Goal: Task Accomplishment & Management: Use online tool/utility

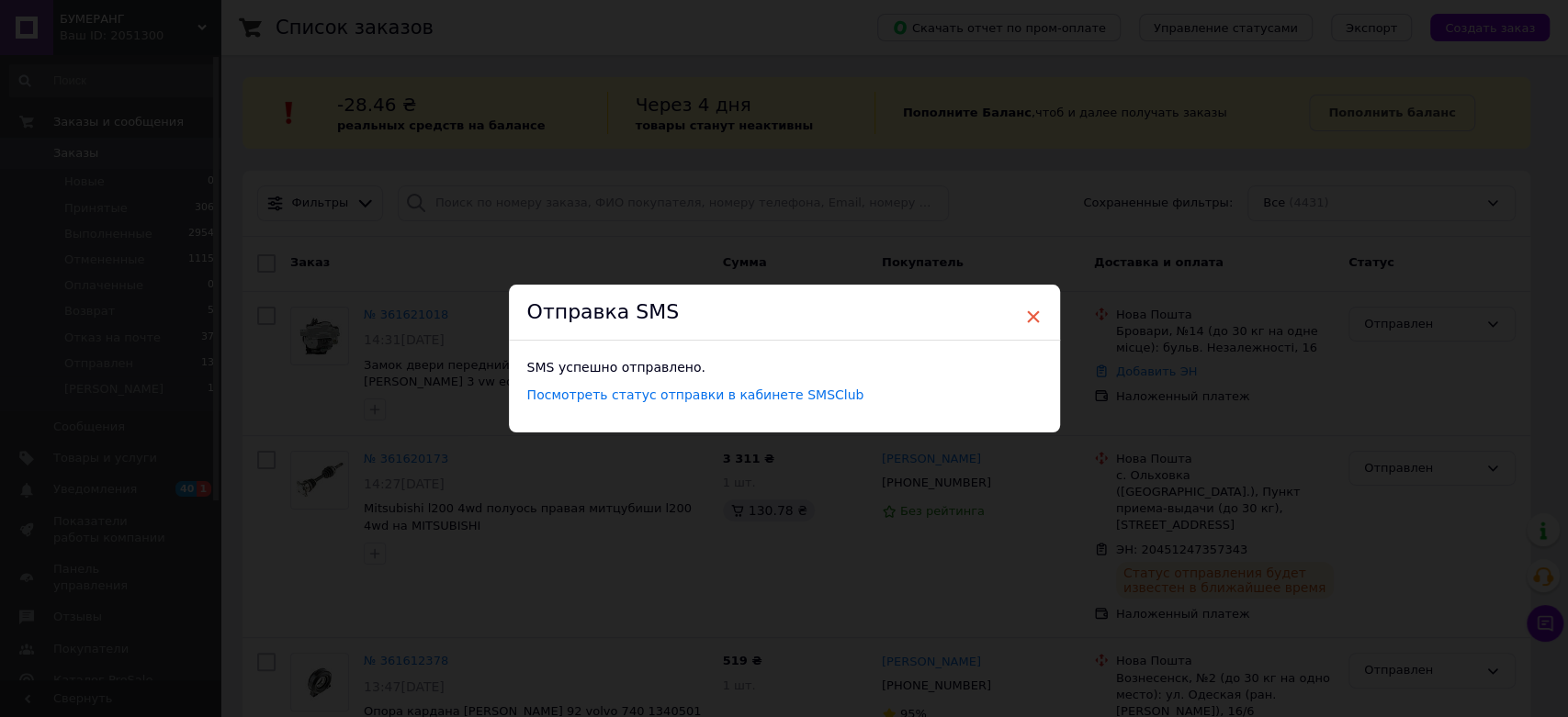
click at [1029, 318] on span "×" at bounding box center [1034, 317] width 17 height 31
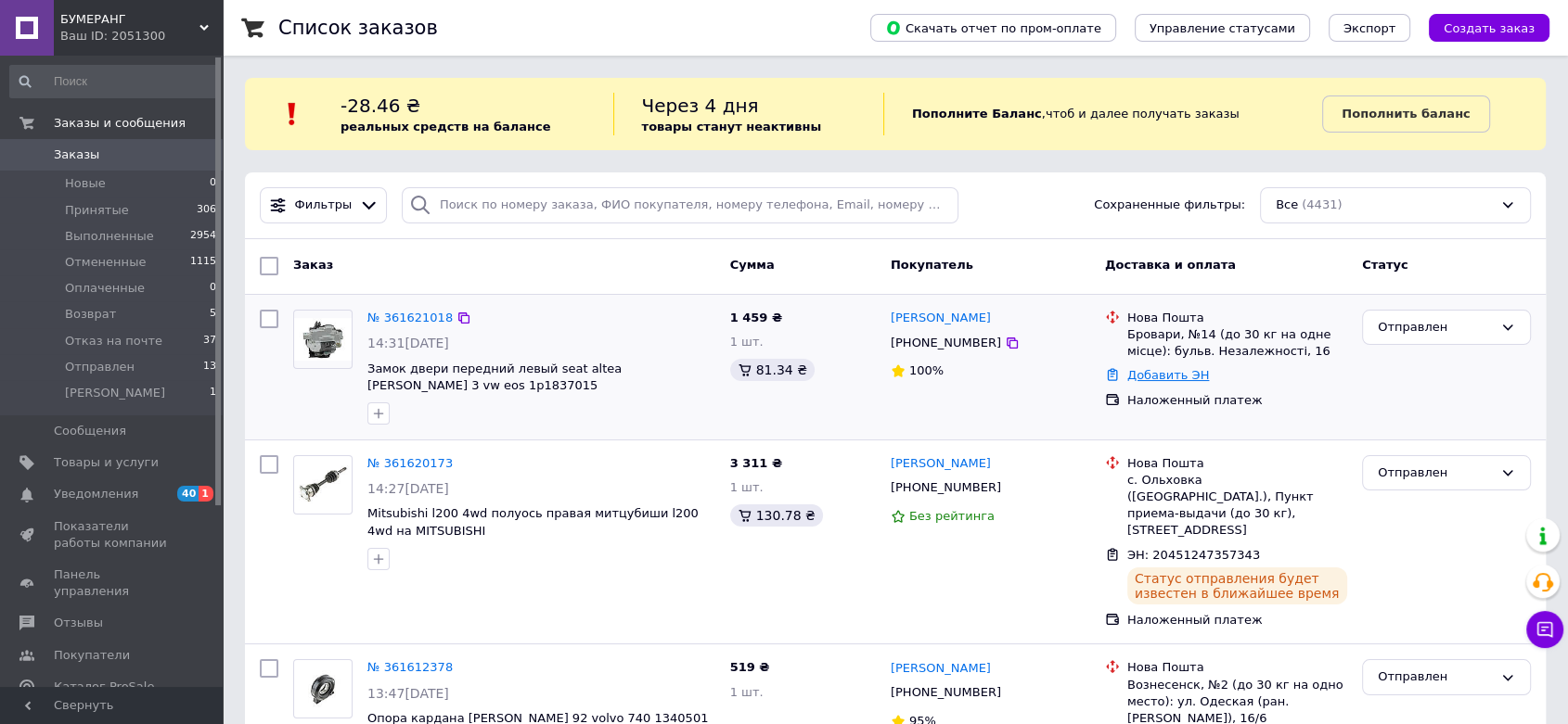
click at [1170, 375] on link "Добавить ЭН" at bounding box center [1168, 375] width 82 height 14
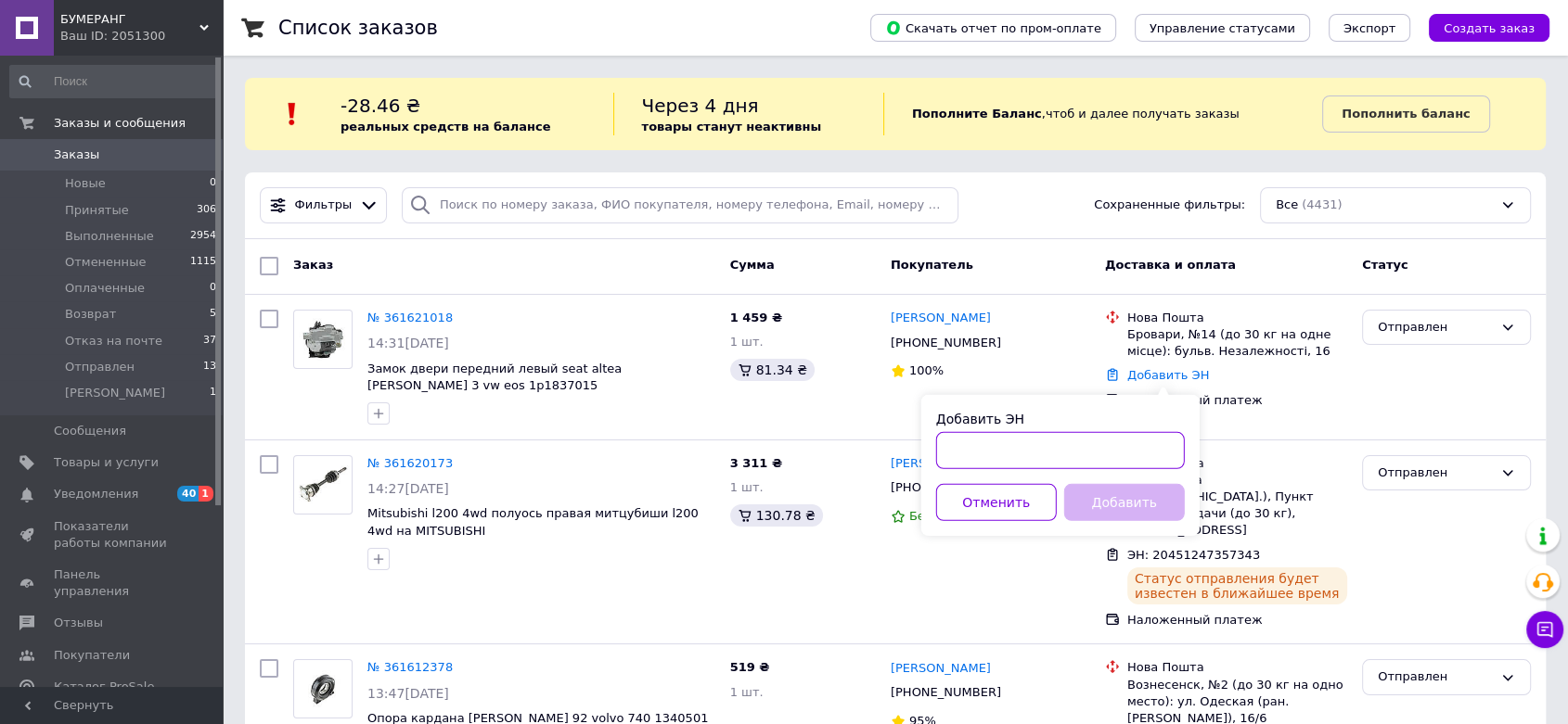
click at [1072, 454] on input "Добавить ЭН" at bounding box center [1060, 451] width 248 height 37
paste input "20451247428948"
type input "20451247428948"
click at [1132, 491] on button "Добавить" at bounding box center [1125, 503] width 121 height 37
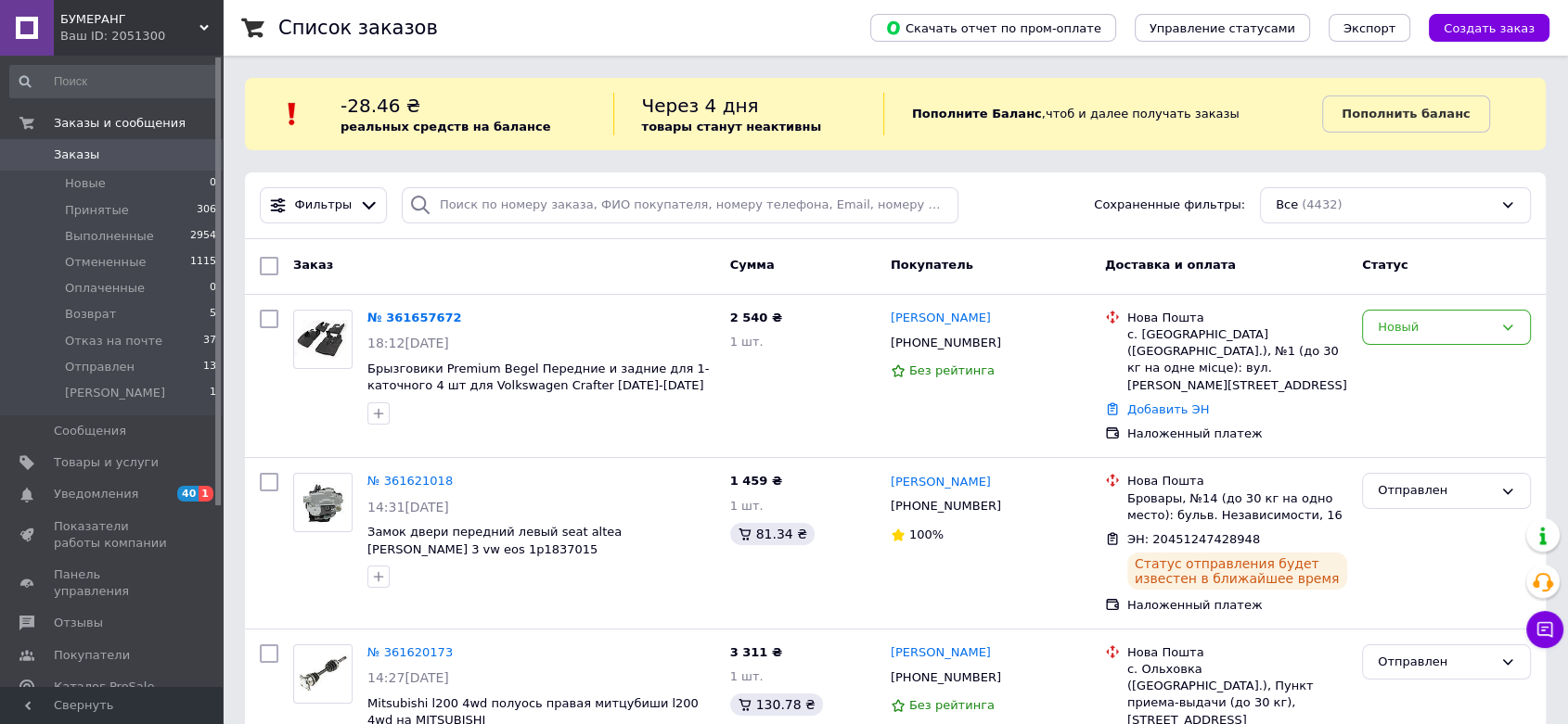
click at [1425, 328] on div "Новый" at bounding box center [1436, 327] width 115 height 20
click at [1292, 398] on div "Добавить ЭН" at bounding box center [1237, 410] width 227 height 25
click at [1415, 481] on div "Отправлен" at bounding box center [1436, 491] width 115 height 20
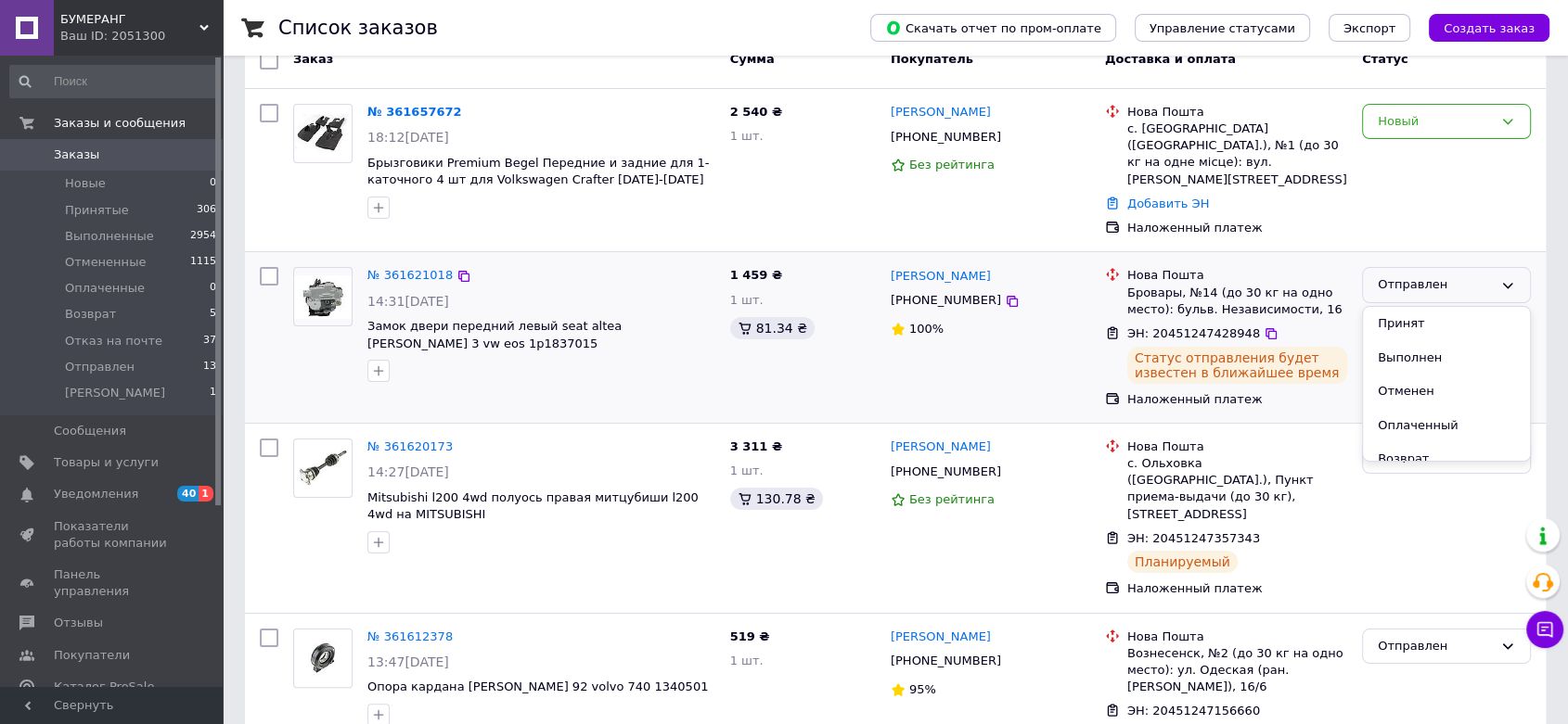
click at [1033, 354] on div "[PERSON_NAME] [PHONE_NUMBER] 100%" at bounding box center [990, 336] width 215 height 155
click at [1390, 123] on div "Новый" at bounding box center [1436, 122] width 115 height 20
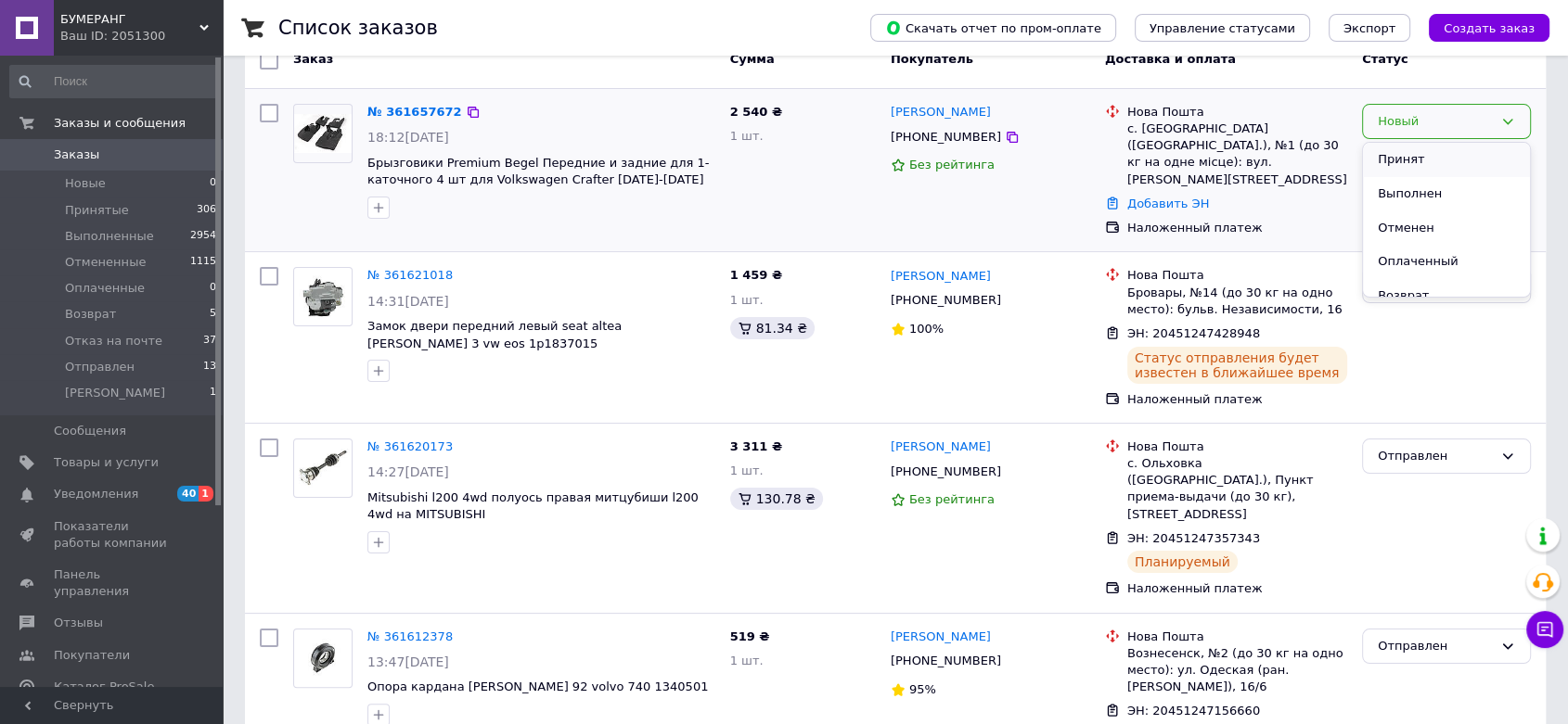
click at [1397, 155] on li "Принят" at bounding box center [1447, 160] width 167 height 34
